Goal: Task Accomplishment & Management: Manage account settings

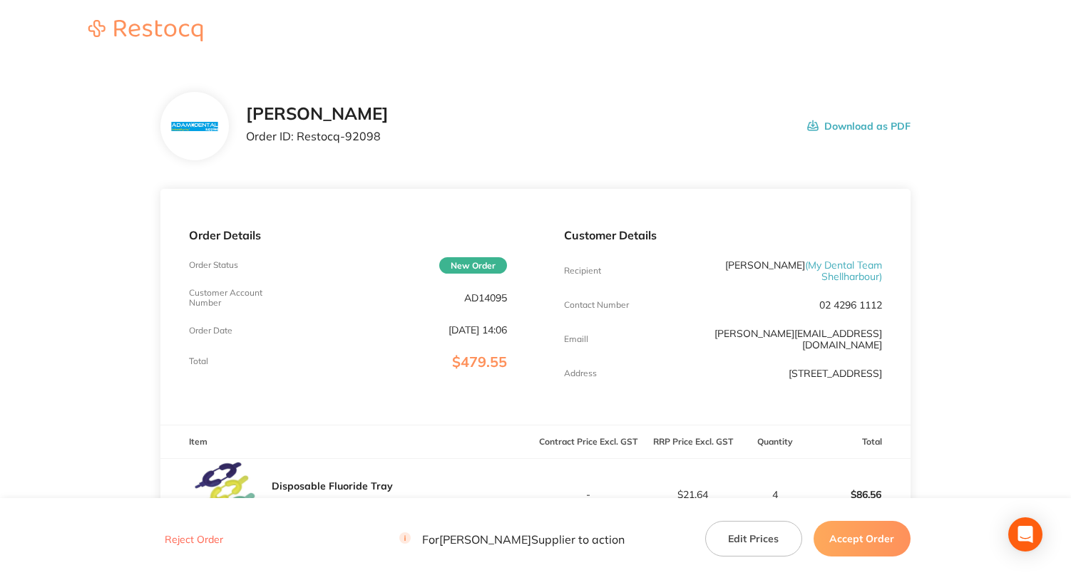
click at [482, 299] on p "AD14095" at bounding box center [485, 297] width 43 height 11
copy p "AD14095"
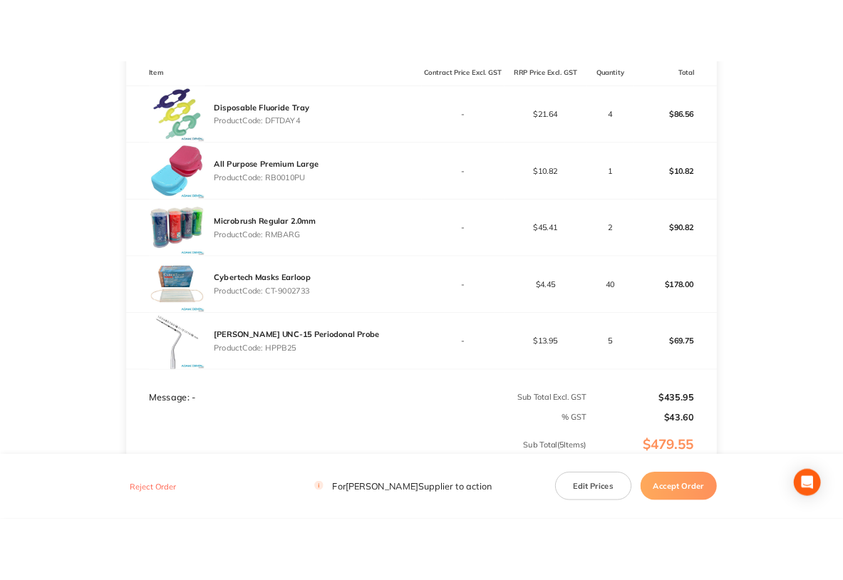
scroll to position [356, 0]
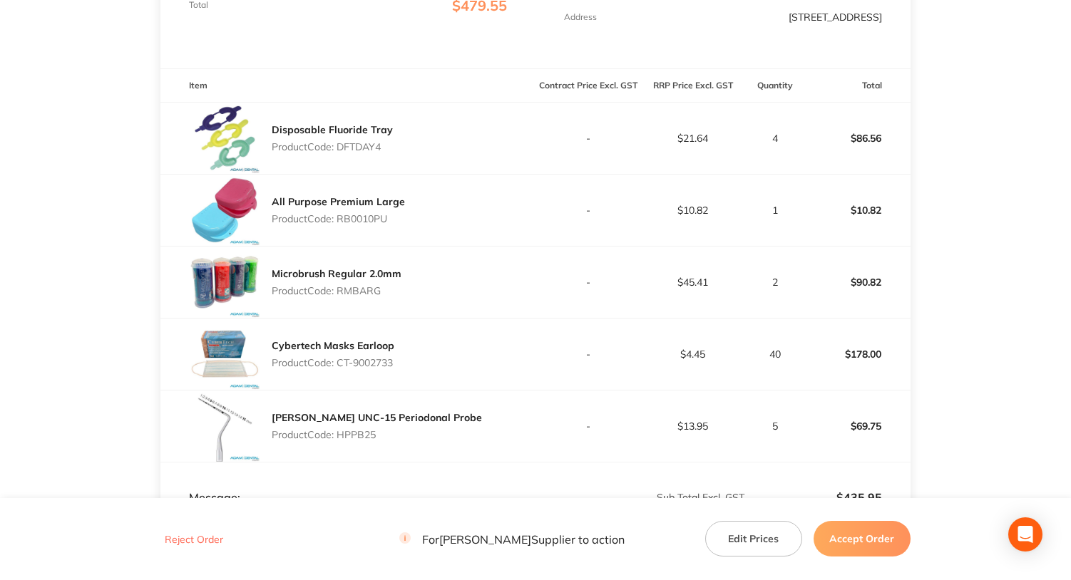
click at [353, 149] on p "Product Code: DFTDAY4" at bounding box center [332, 146] width 121 height 11
copy p "DFTDAY4"
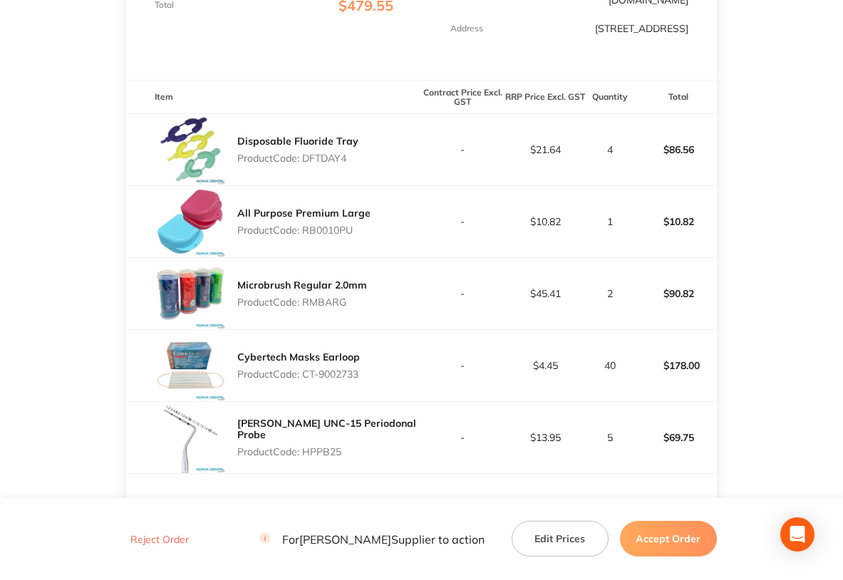
click at [325, 225] on p "Product Code: RB0010PU" at bounding box center [303, 230] width 133 height 11
copy p "RB0010PU"
click at [321, 297] on p "Product Code: RMBARG" at bounding box center [302, 302] width 130 height 11
click at [320, 297] on p "Product Code: RMBARG" at bounding box center [302, 302] width 130 height 11
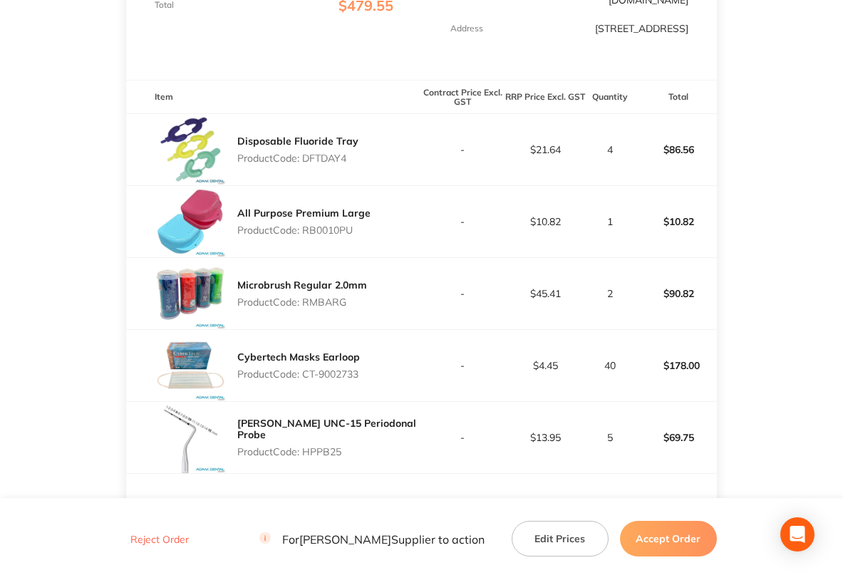
copy p "RMBARG"
drag, startPoint x: 305, startPoint y: 363, endPoint x: 387, endPoint y: 366, distance: 82.0
click at [387, 366] on div "Cybertech Masks Earloop Product Code: CT-9002733" at bounding box center [273, 365] width 295 height 71
copy p "CT-9002733"
click at [319, 446] on p "Product Code: HPPB25" at bounding box center [329, 451] width 184 height 11
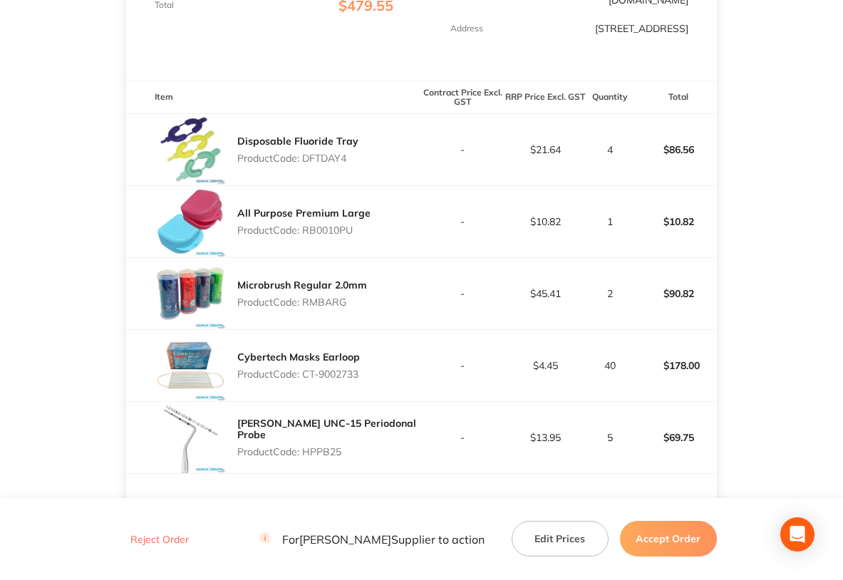
click at [319, 446] on p "Product Code: HPPB25" at bounding box center [329, 451] width 184 height 11
copy p "HPPB25"
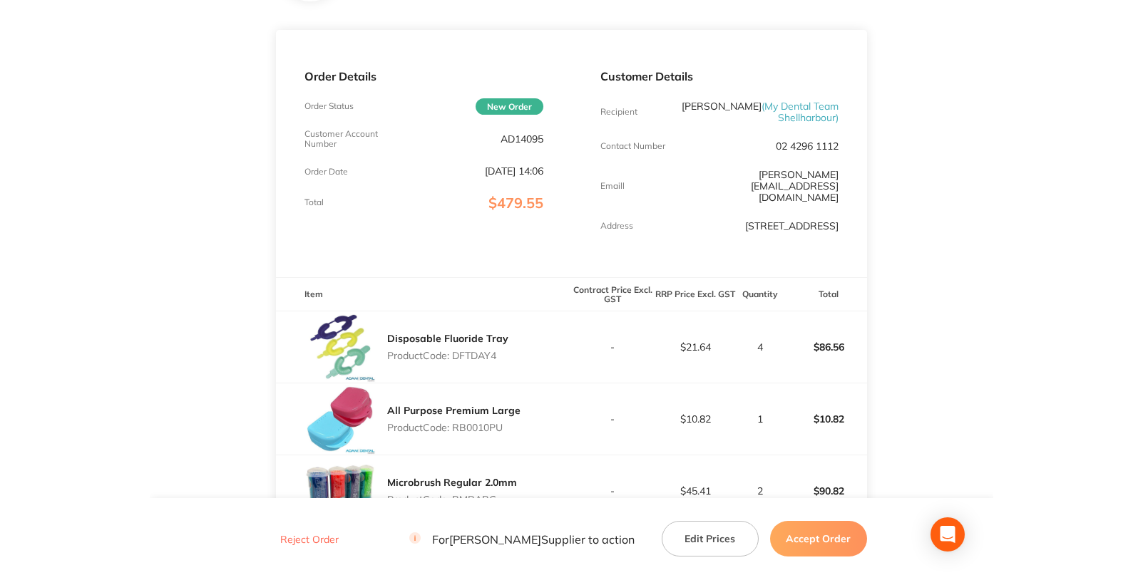
scroll to position [0, 0]
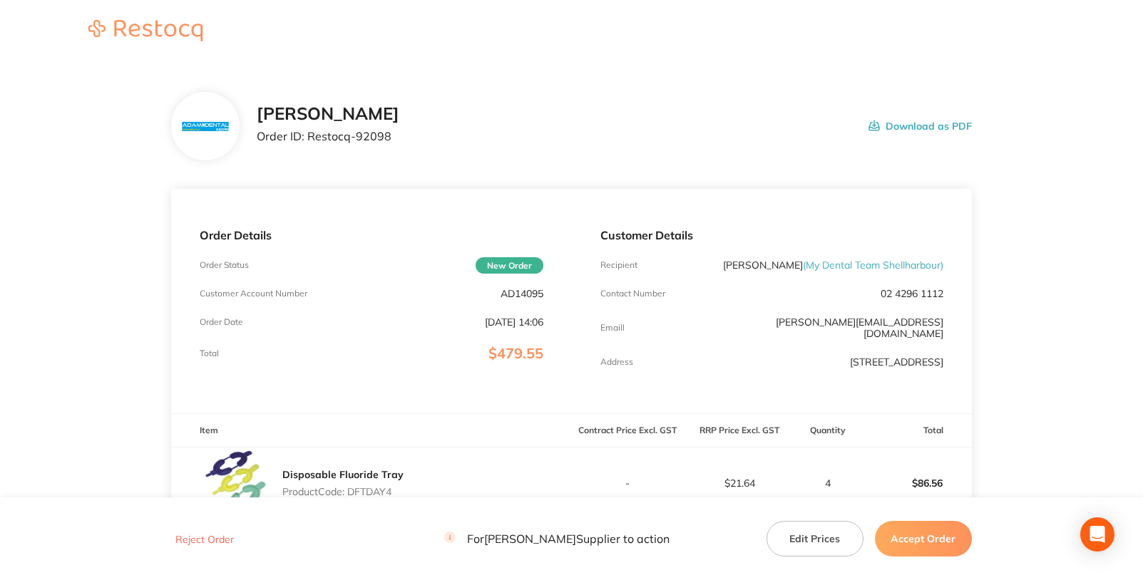
click at [506, 291] on p "AD14095" at bounding box center [521, 293] width 43 height 11
copy p "AD14095"
drag, startPoint x: 309, startPoint y: 135, endPoint x: 396, endPoint y: 139, distance: 87.0
click at [396, 139] on div "[PERSON_NAME] Order ID: Restocq- 92098 Download as PDF" at bounding box center [614, 126] width 714 height 44
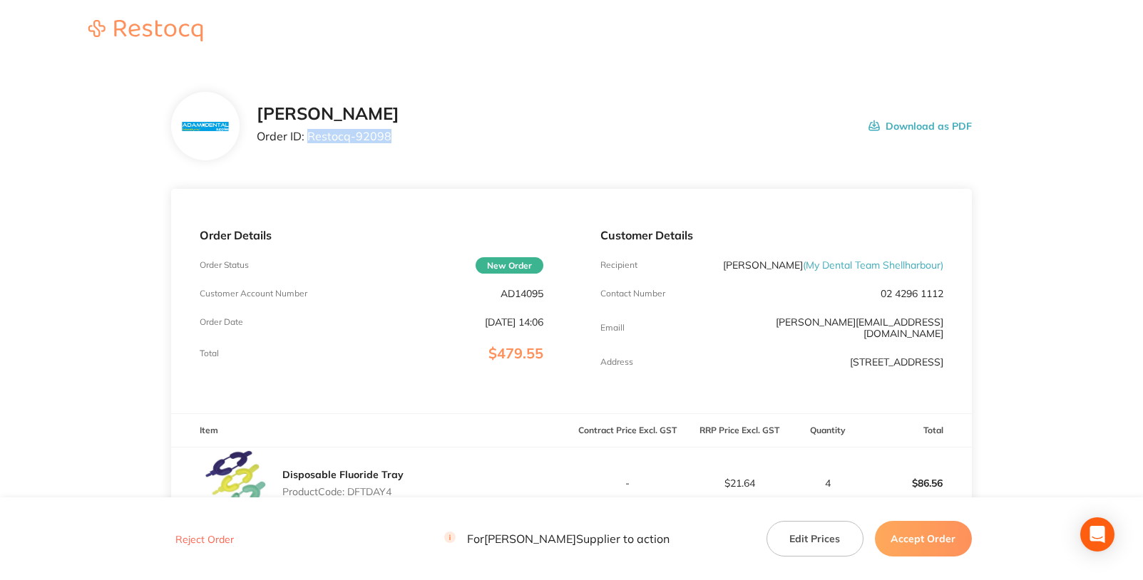
copy p "Restocq- 92098"
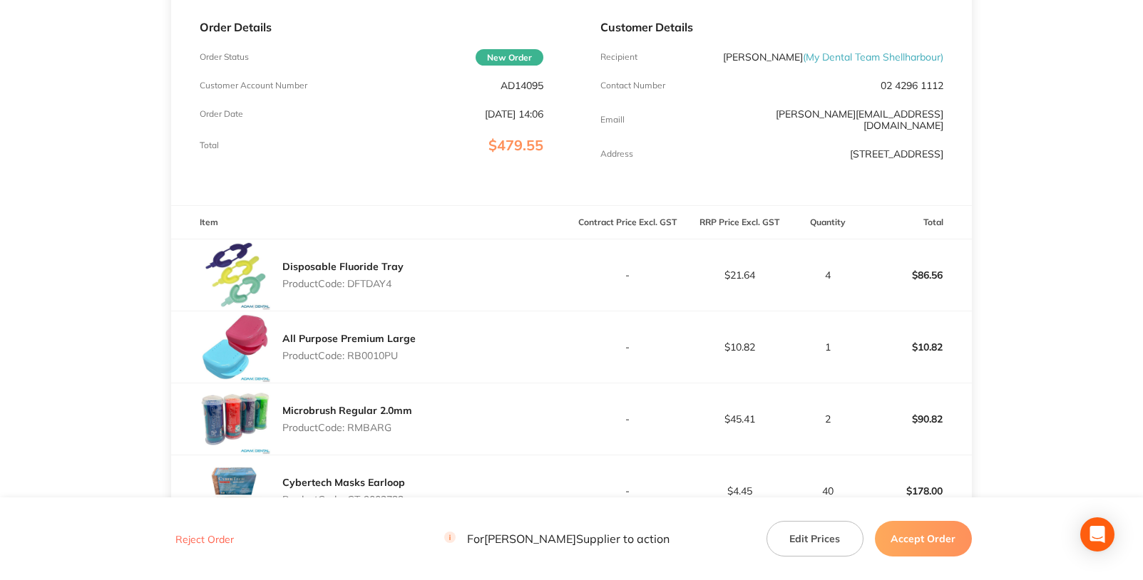
scroll to position [214, 0]
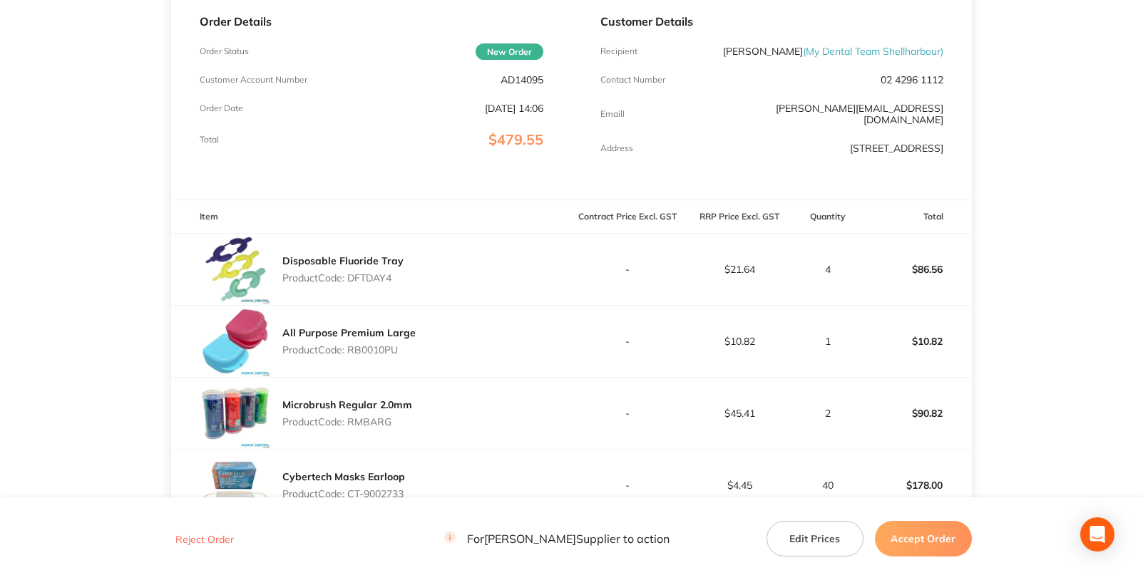
click at [366, 284] on p "Product Code: DFTDAY4" at bounding box center [342, 277] width 121 height 11
copy p "DFTDAY4"
click at [371, 356] on p "Product Code: RB0010PU" at bounding box center [348, 349] width 133 height 11
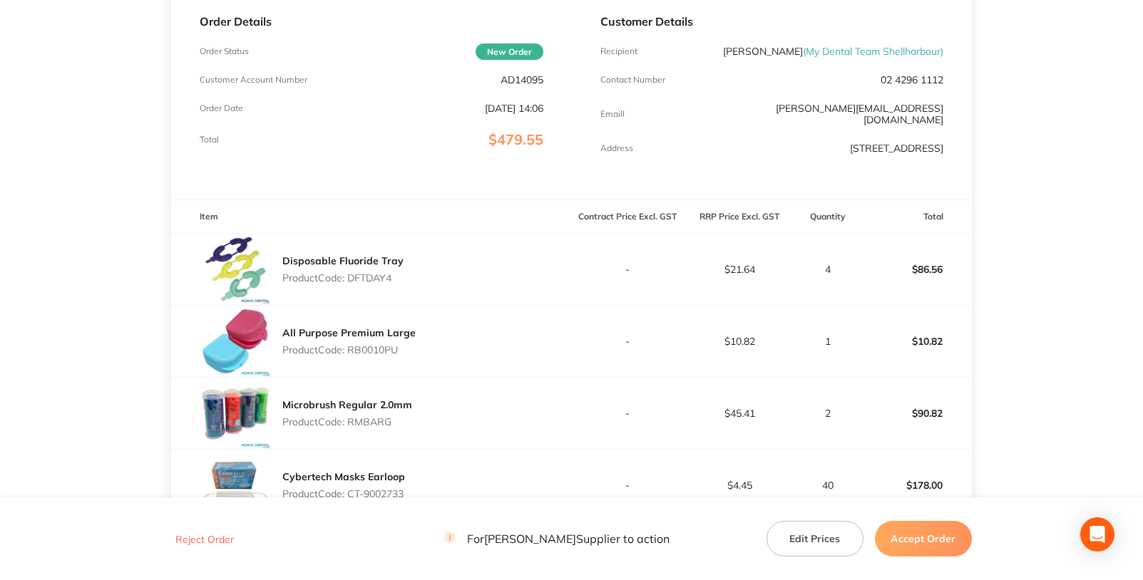
copy p "RB0010PU"
click at [361, 428] on p "Product Code: RMBARG" at bounding box center [347, 421] width 130 height 11
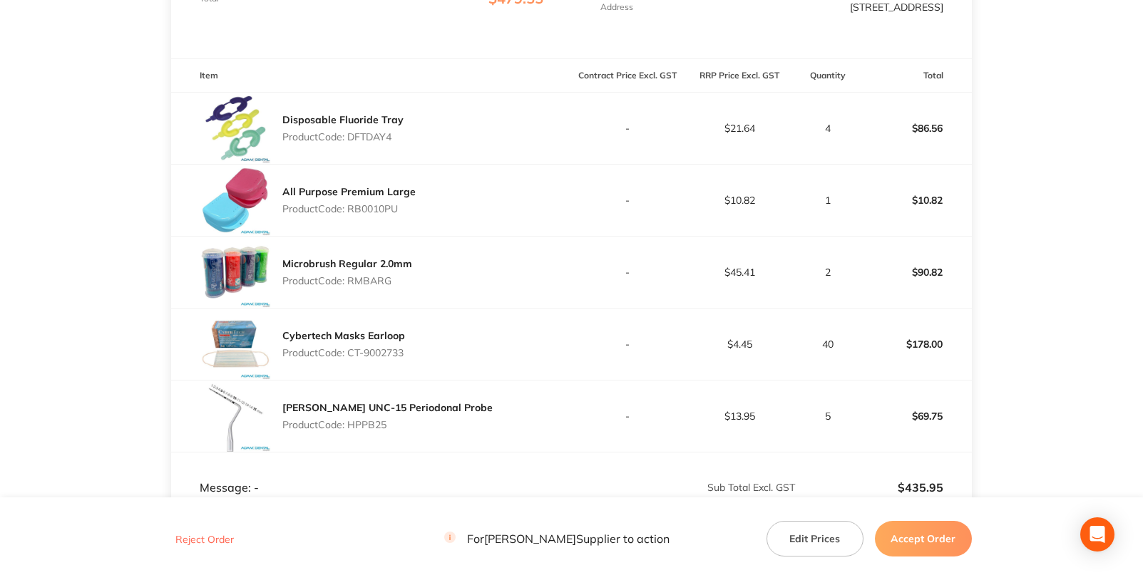
scroll to position [356, 0]
drag, startPoint x: 354, startPoint y: 363, endPoint x: 418, endPoint y: 369, distance: 63.7
click at [418, 369] on div "Cybertech Masks Earloop Product Code: CT-9002733" at bounding box center [371, 342] width 400 height 71
click at [362, 429] on p "Product Code: HPPB25" at bounding box center [387, 423] width 210 height 11
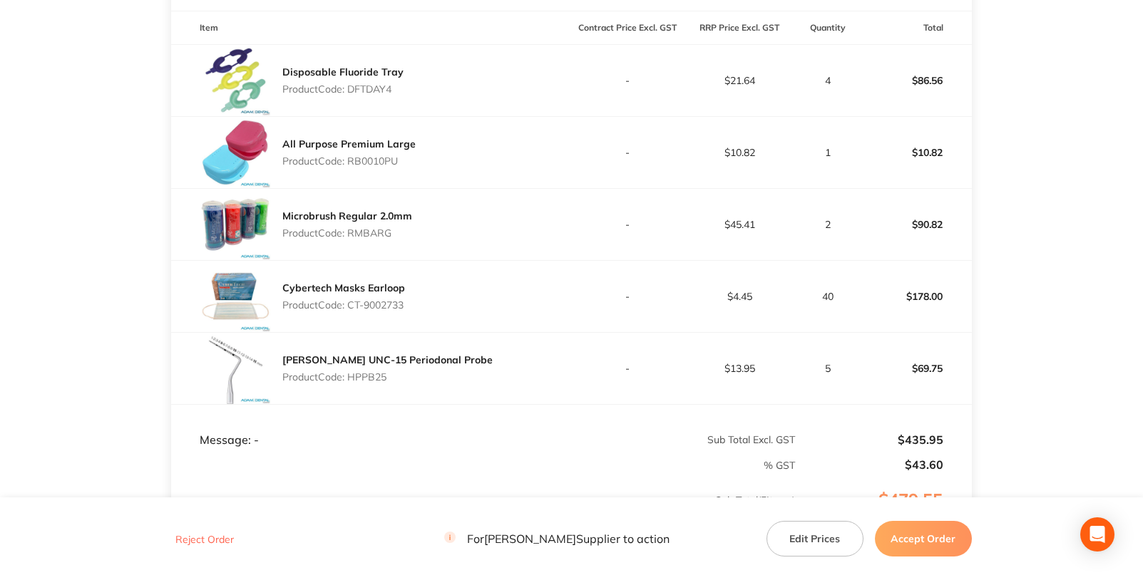
scroll to position [428, 0]
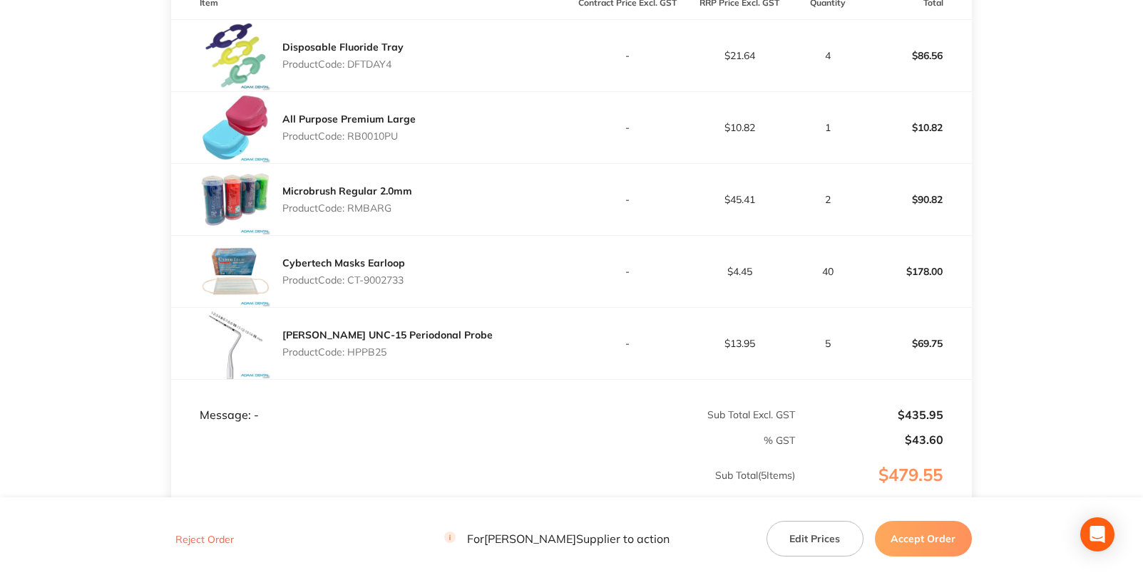
click at [914, 535] on button "Accept Order" at bounding box center [923, 539] width 97 height 36
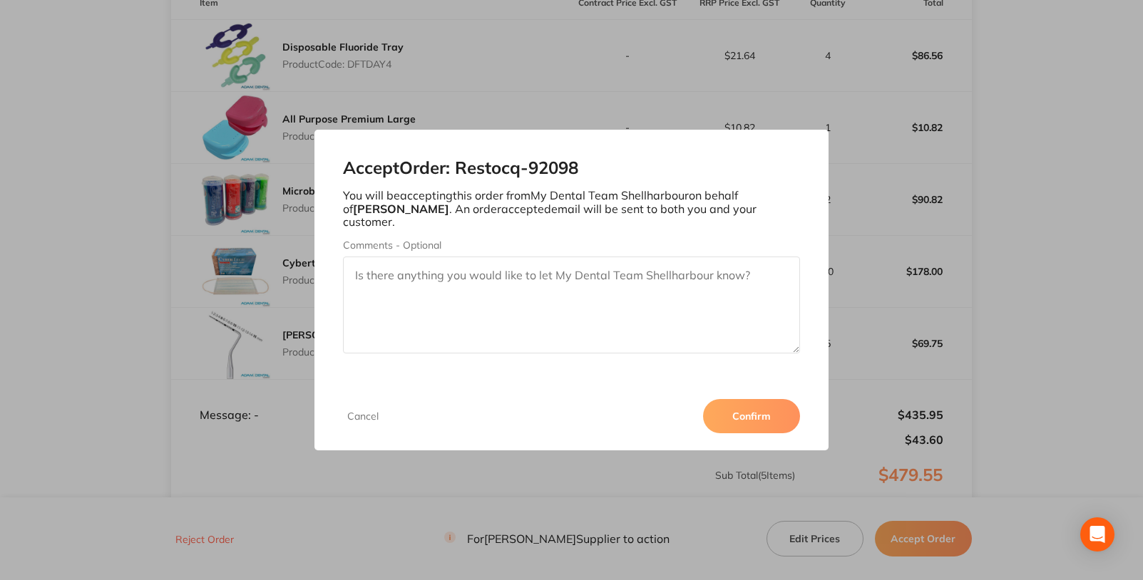
click at [761, 410] on button "Confirm" at bounding box center [751, 416] width 97 height 34
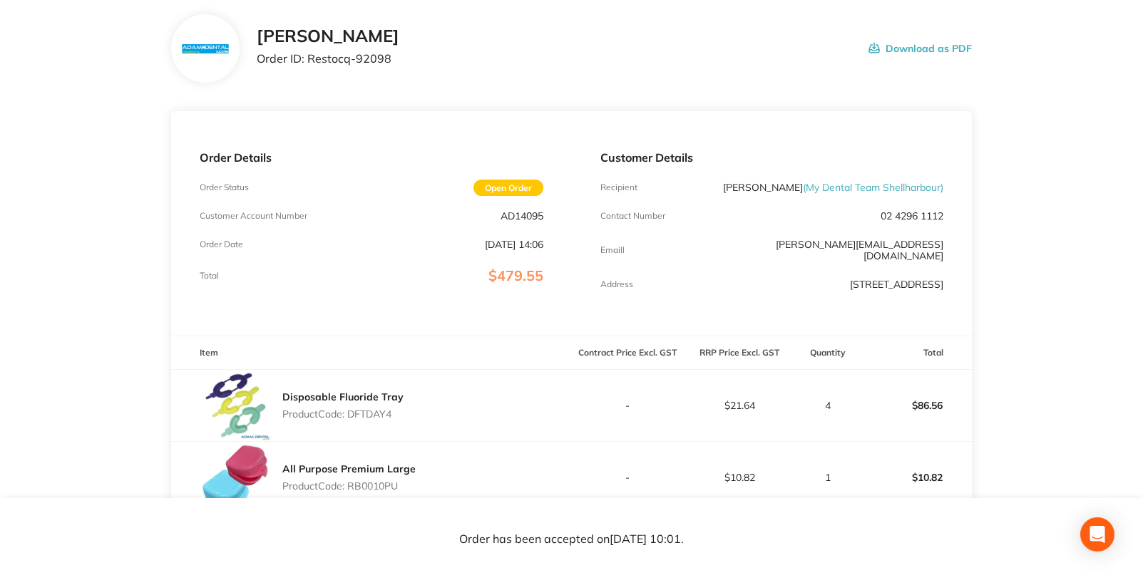
scroll to position [0, 0]
